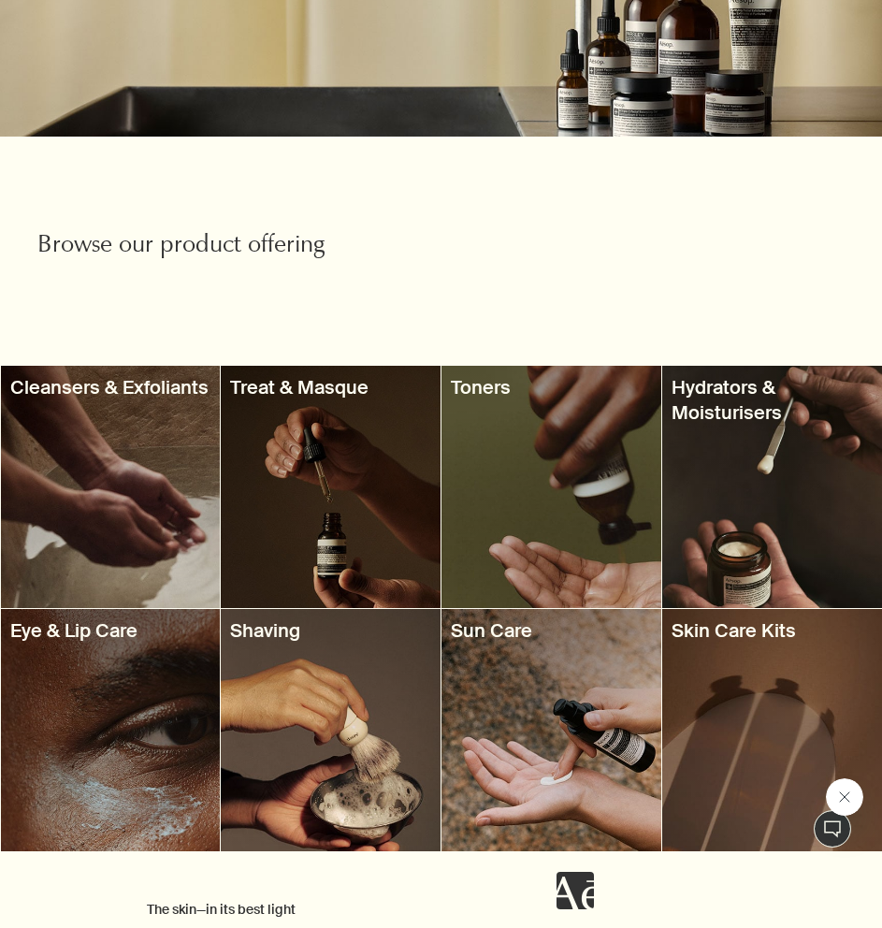
click at [840, 804] on button "Close message from Aesop" at bounding box center [844, 796] width 37 height 37
click at [170, 430] on div at bounding box center [111, 487] width 220 height 242
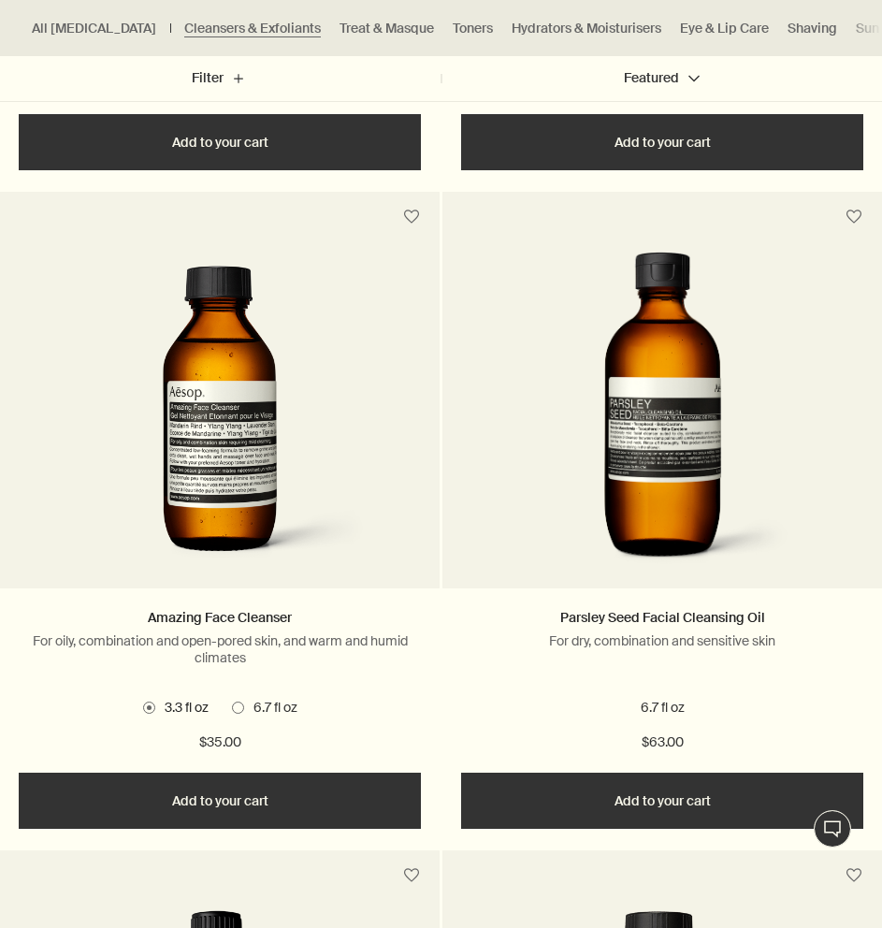
scroll to position [1870, 0]
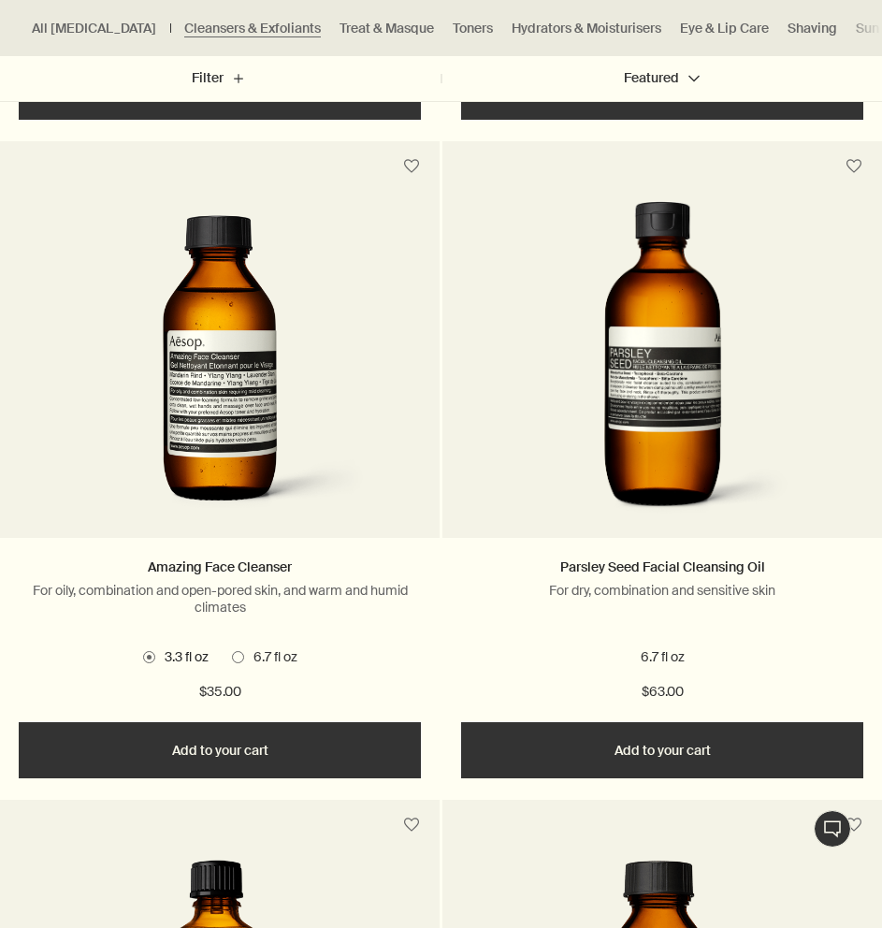
click at [679, 338] on img at bounding box center [662, 364] width 284 height 327
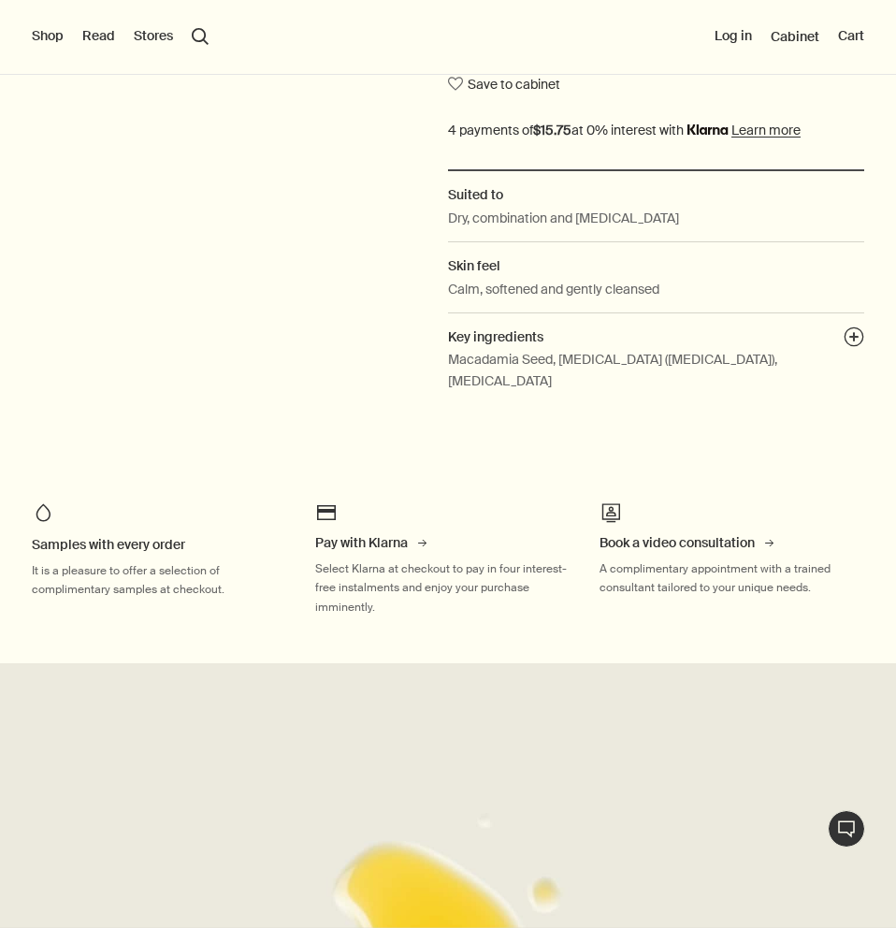
scroll to position [655, 0]
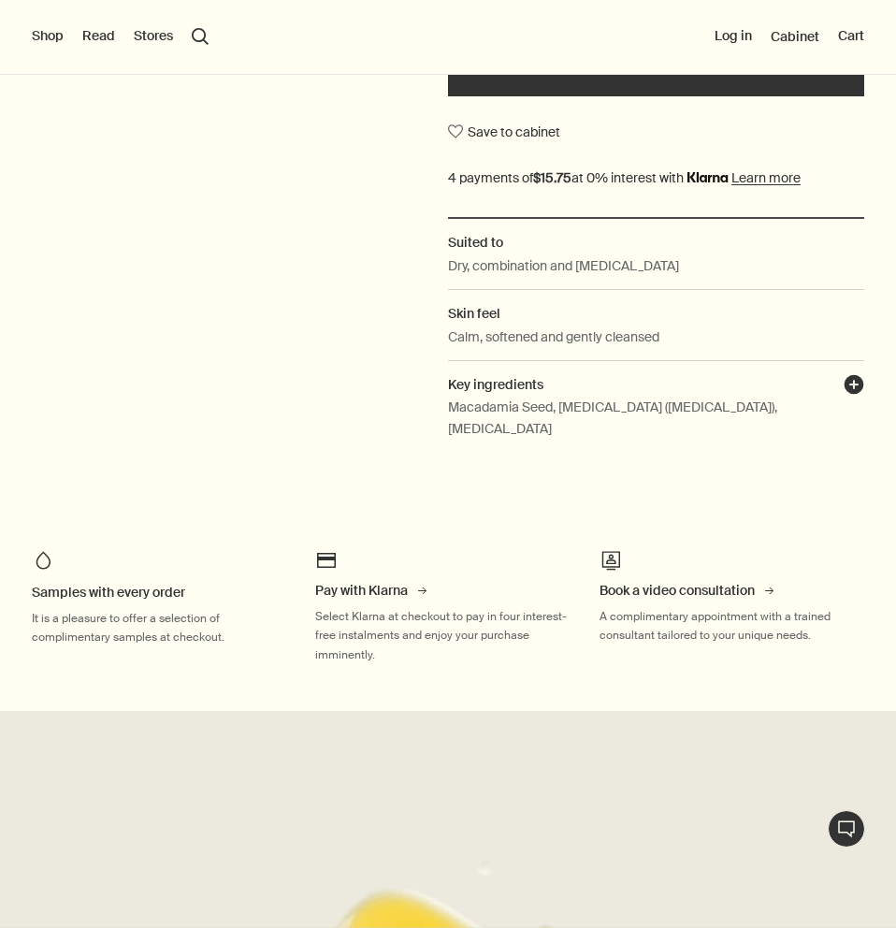
click at [843, 387] on button "plusAndCloseWithCircle" at bounding box center [853, 387] width 21 height 26
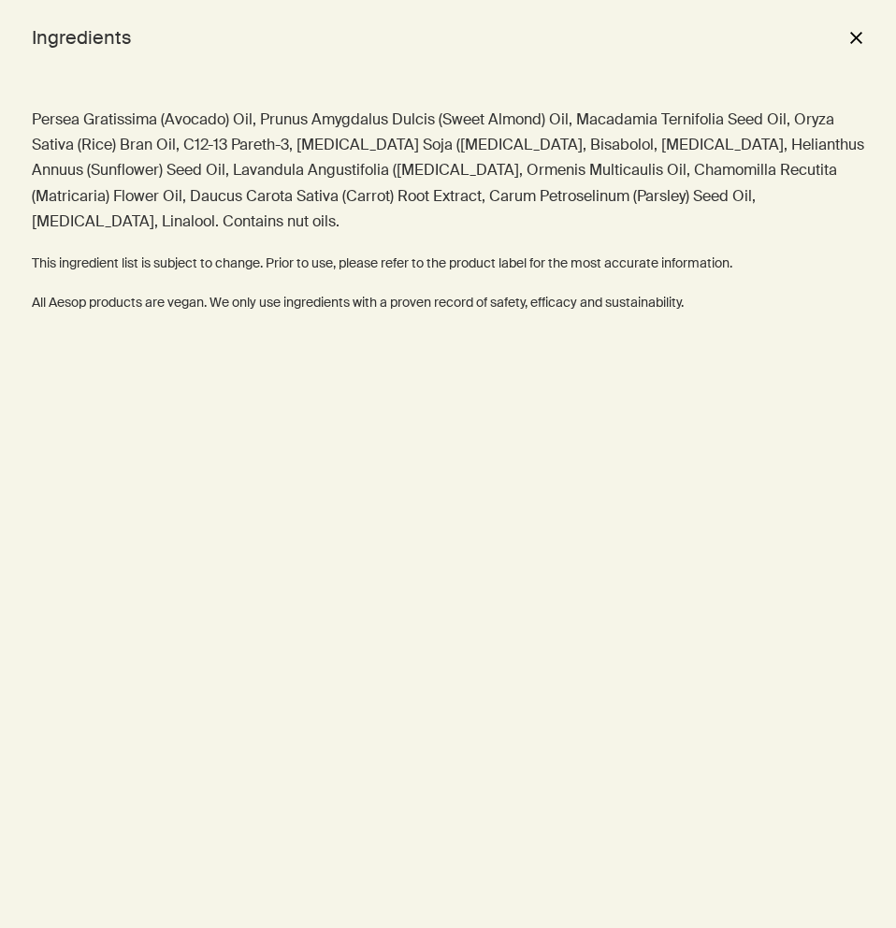
click at [864, 28] on button "close" at bounding box center [855, 38] width 22 height 32
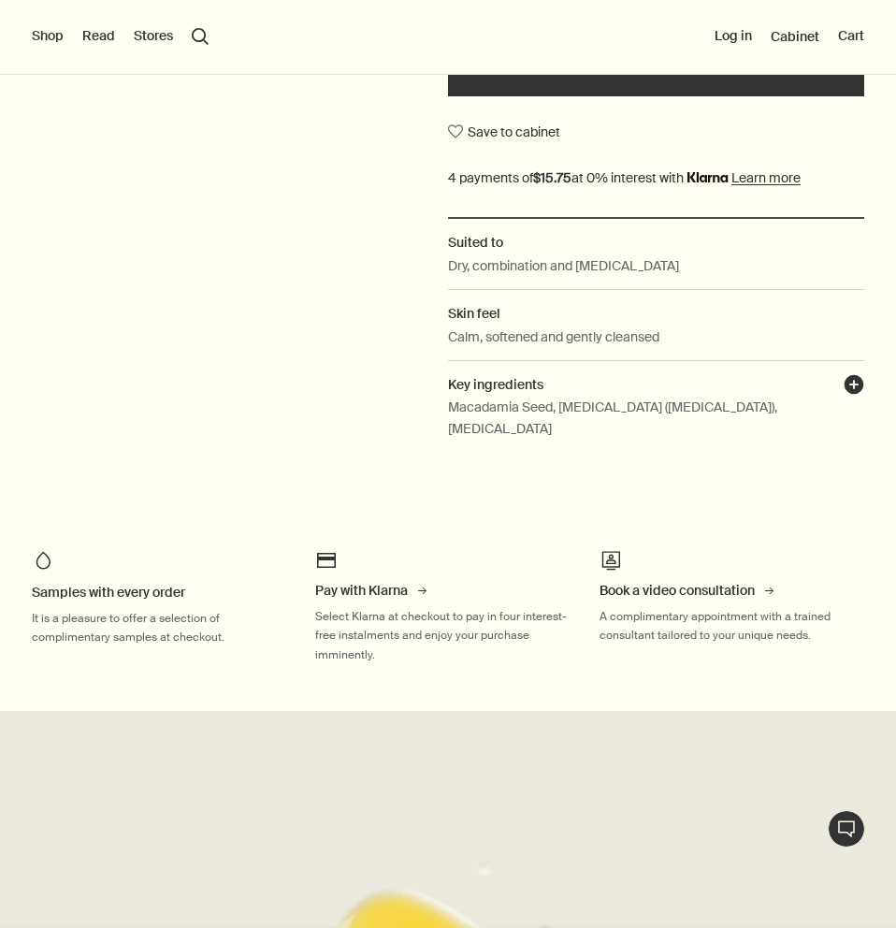
click at [843, 377] on button "plusAndCloseWithCircle" at bounding box center [853, 387] width 21 height 26
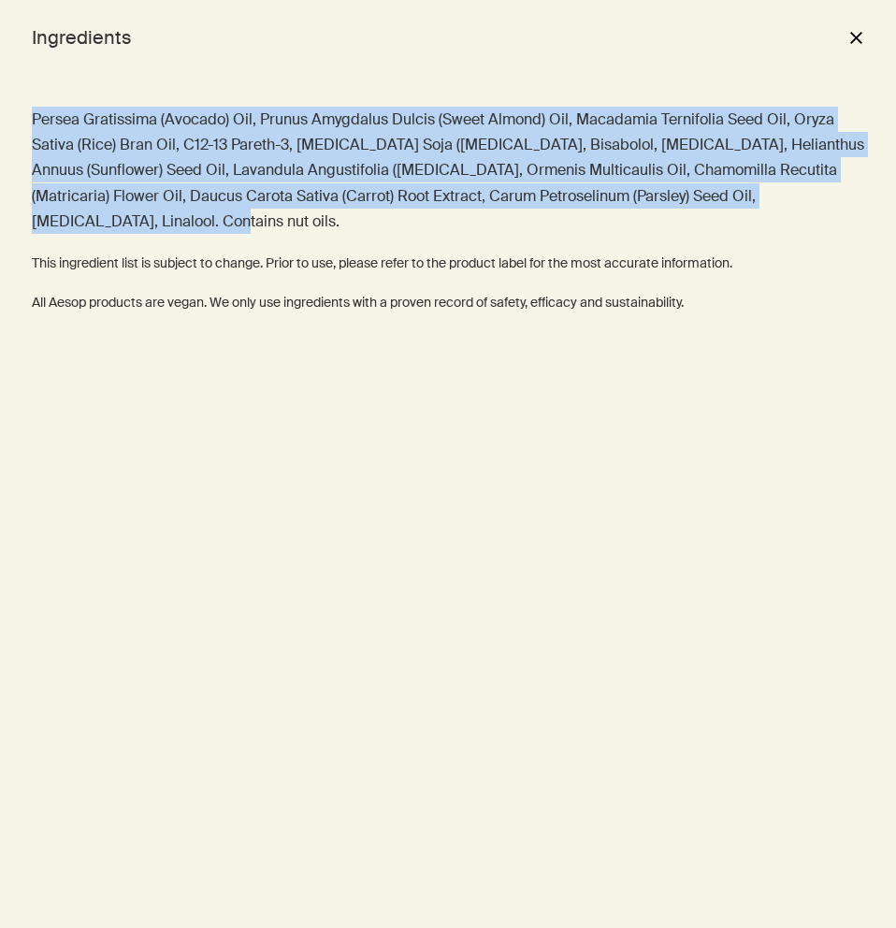
drag, startPoint x: 108, startPoint y: 217, endPoint x: 31, endPoint y: 117, distance: 126.0
click at [31, 117] on div "Persea Gratissima (Avocado) Oil, Prunus Amygdalus Dulcis (Sweet Almond) Oil, Ma…" at bounding box center [448, 501] width 896 height 853
copy p "Persea Gratissima (Avocado) Oil, Prunus Amygdalus Dulcis (Sweet Almond) Oil, Ma…"
click at [388, 106] on div "Persea Gratissima (Avocado) Oil, Prunus Amygdalus Dulcis (Sweet Almond) Oil, Ma…" at bounding box center [448, 501] width 896 height 853
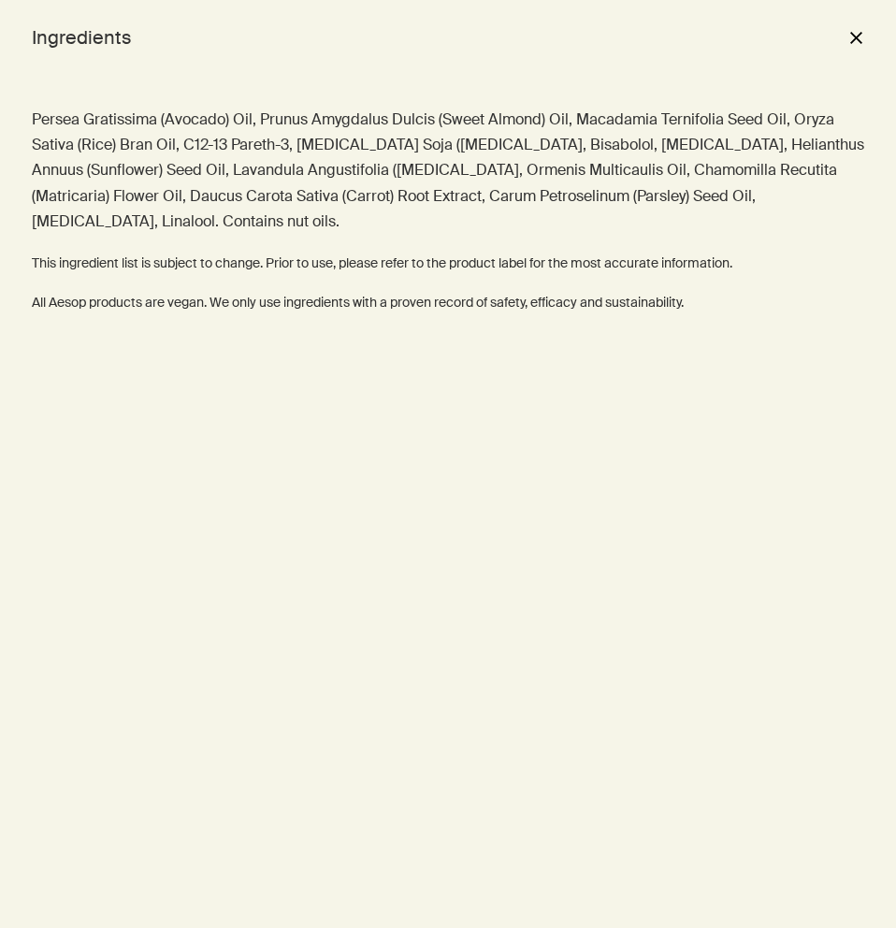
click at [859, 29] on button "close" at bounding box center [855, 38] width 22 height 32
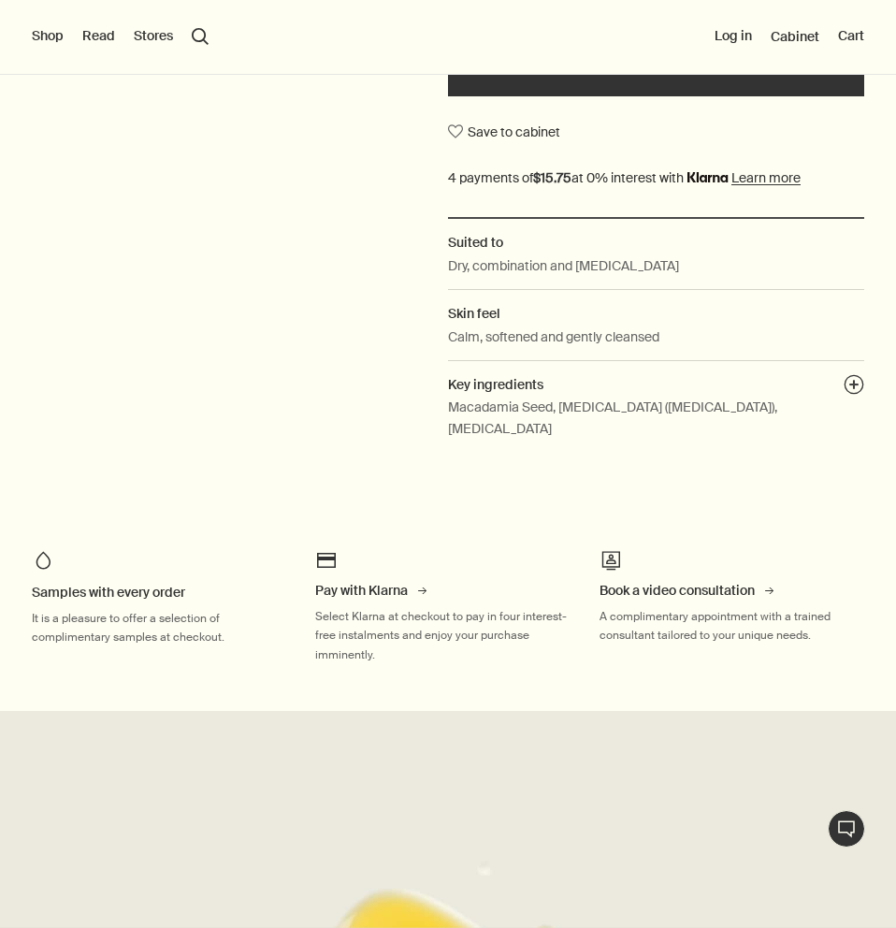
scroll to position [94, 0]
